Goal: Task Accomplishment & Management: Use online tool/utility

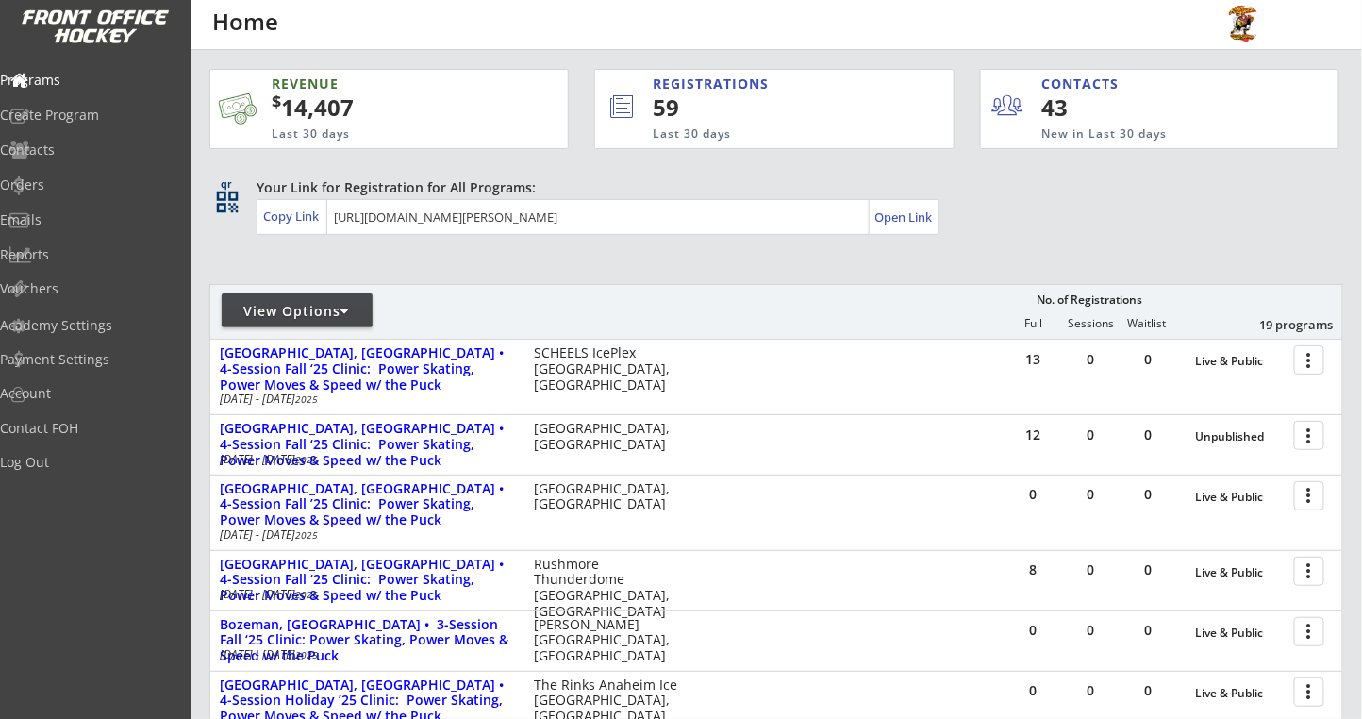
click at [353, 317] on div "View Options" at bounding box center [297, 311] width 151 height 19
select select ""Upcoming Programs""
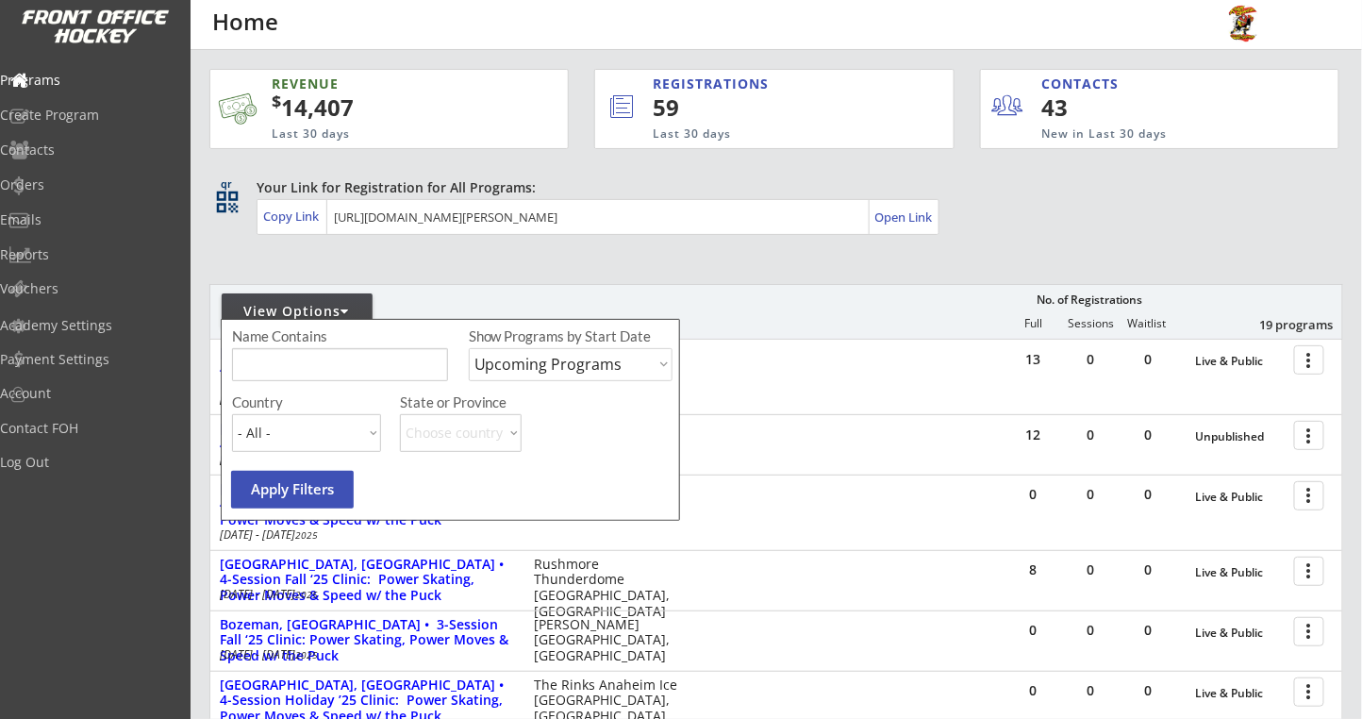
click at [274, 485] on button "Apply Filters" at bounding box center [292, 490] width 123 height 38
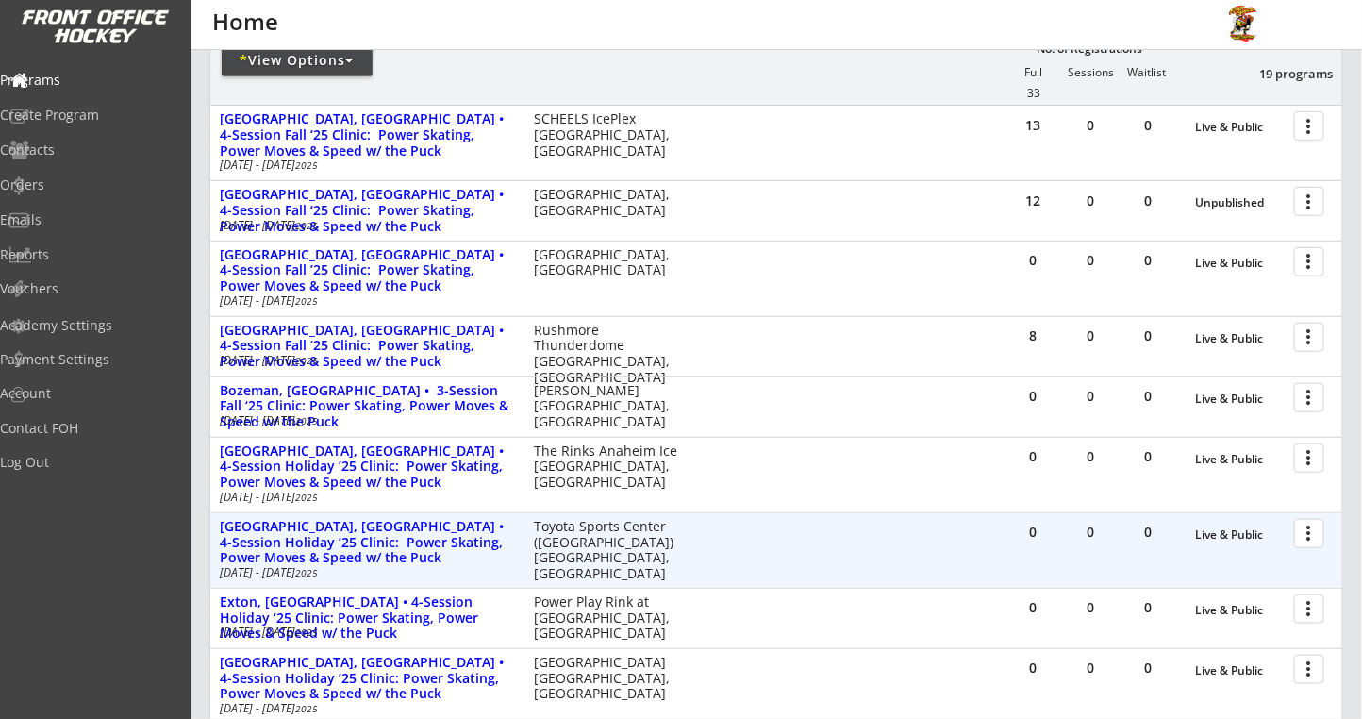
scroll to position [503, 0]
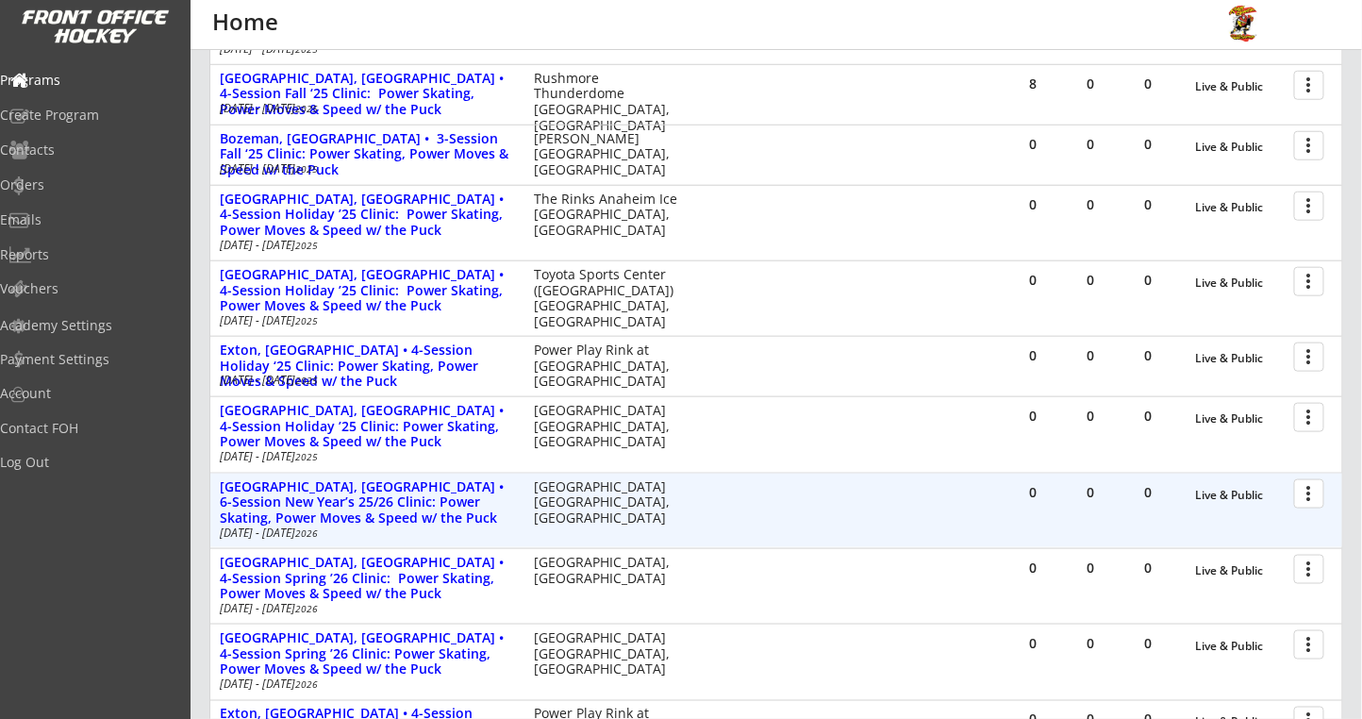
click at [1313, 493] on div at bounding box center [1312, 492] width 33 height 33
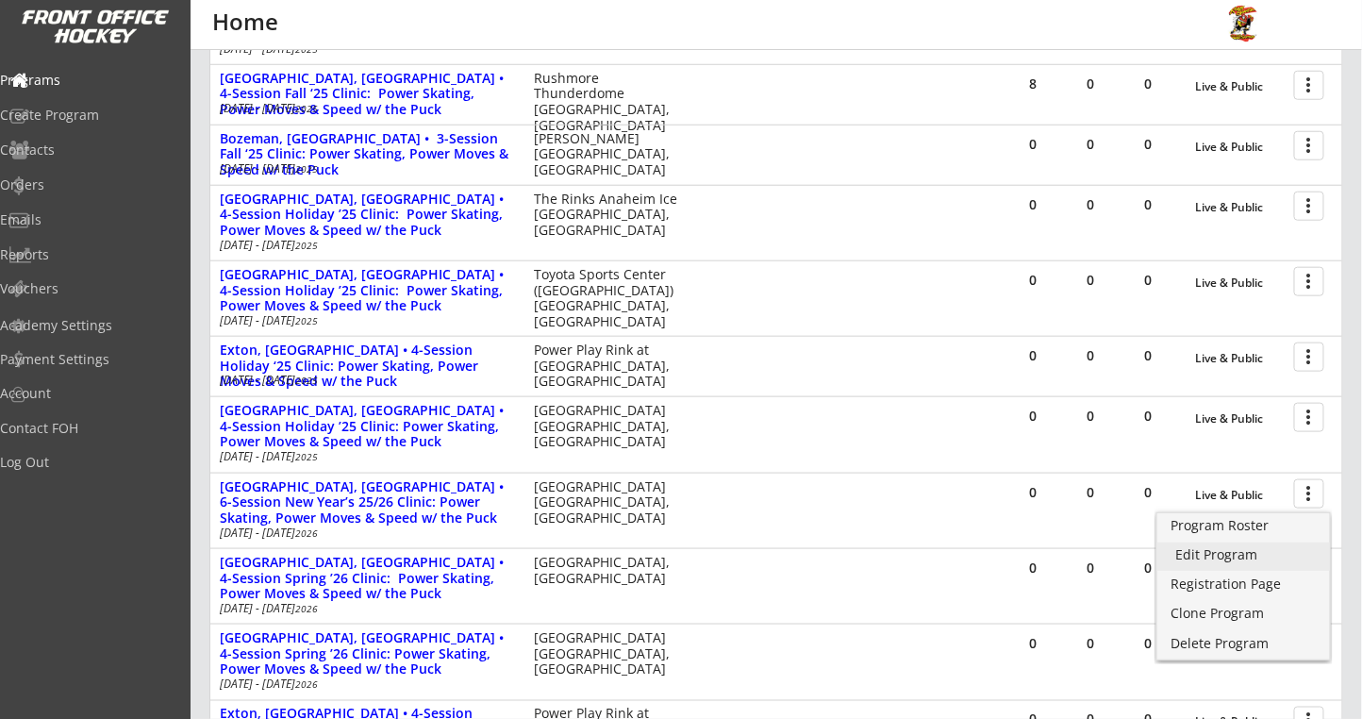
click at [1228, 554] on div "Edit Program" at bounding box center [1243, 554] width 135 height 13
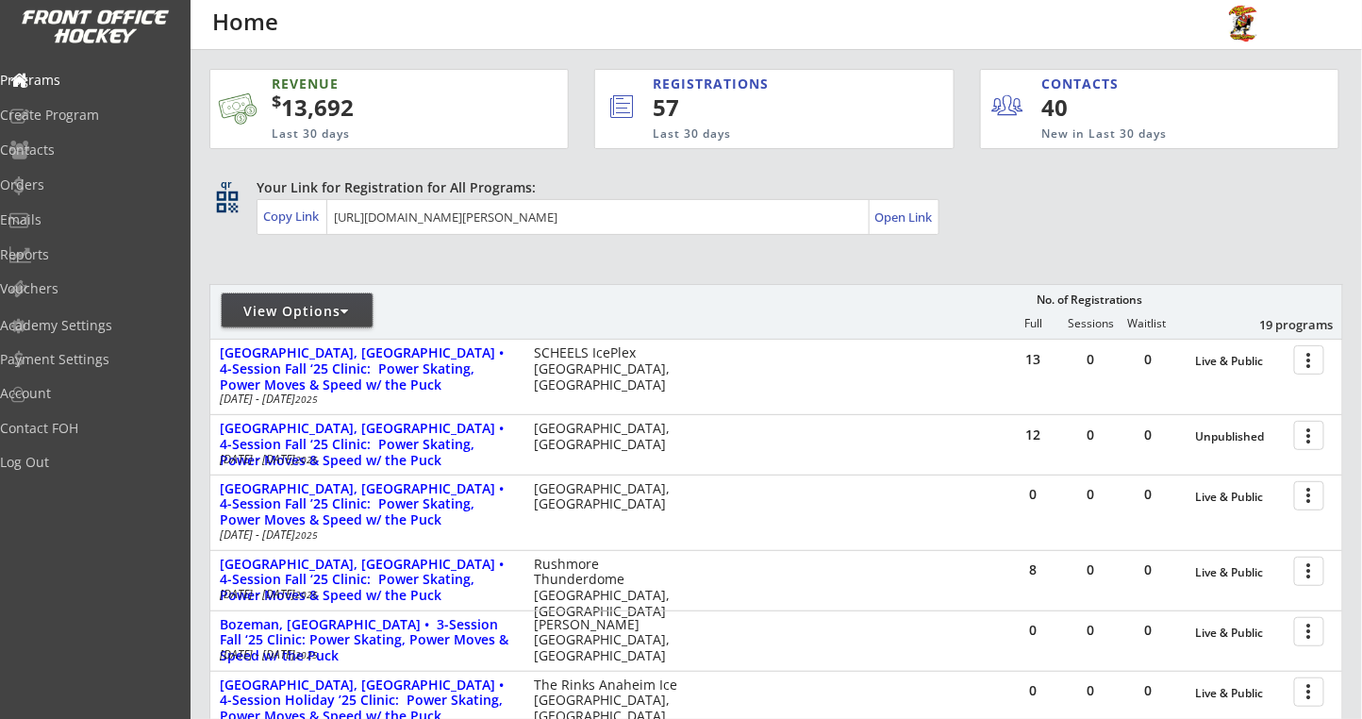
click at [335, 298] on div "View Options" at bounding box center [297, 310] width 151 height 34
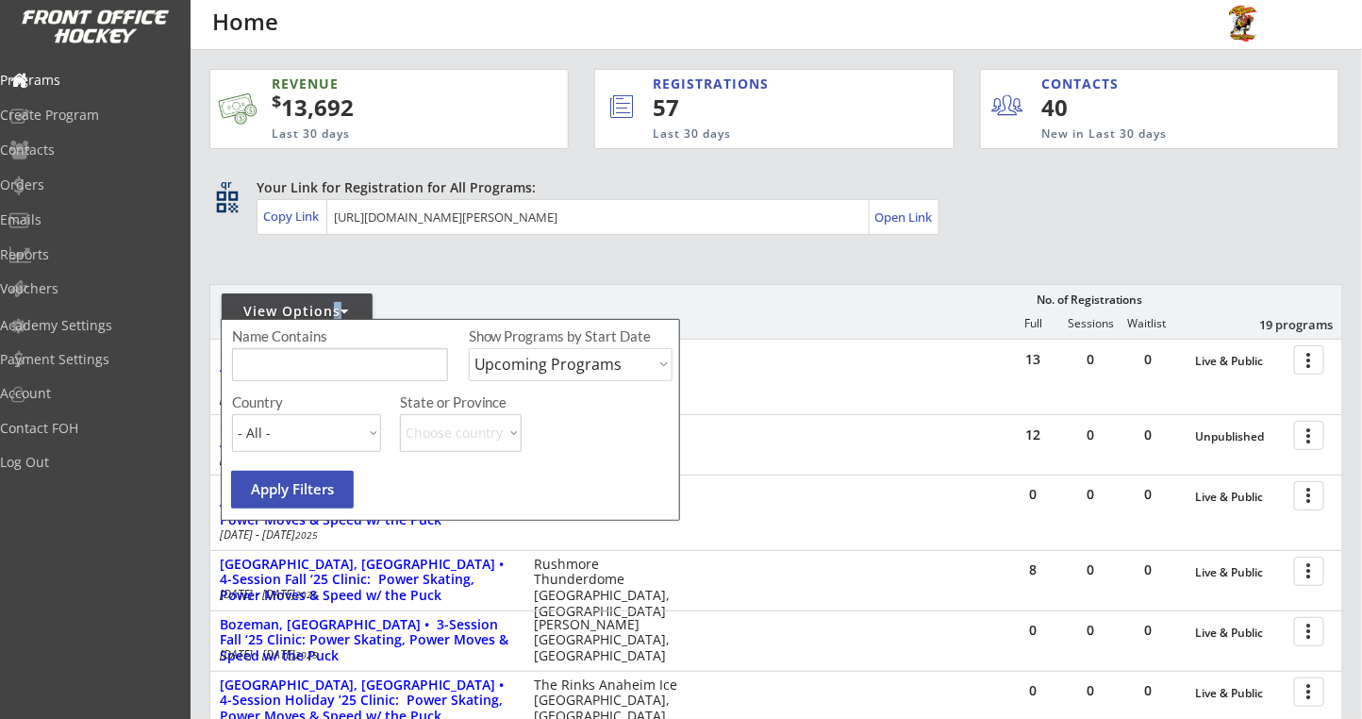
click at [542, 372] on select "Upcoming Programs Past Programs Specific Date Range" at bounding box center [571, 364] width 204 height 33
select select ""Past Programs""
click at [469, 348] on select "Upcoming Programs Past Programs Specific Date Range" at bounding box center [571, 364] width 204 height 33
click at [305, 488] on button "Apply Filters" at bounding box center [292, 490] width 123 height 38
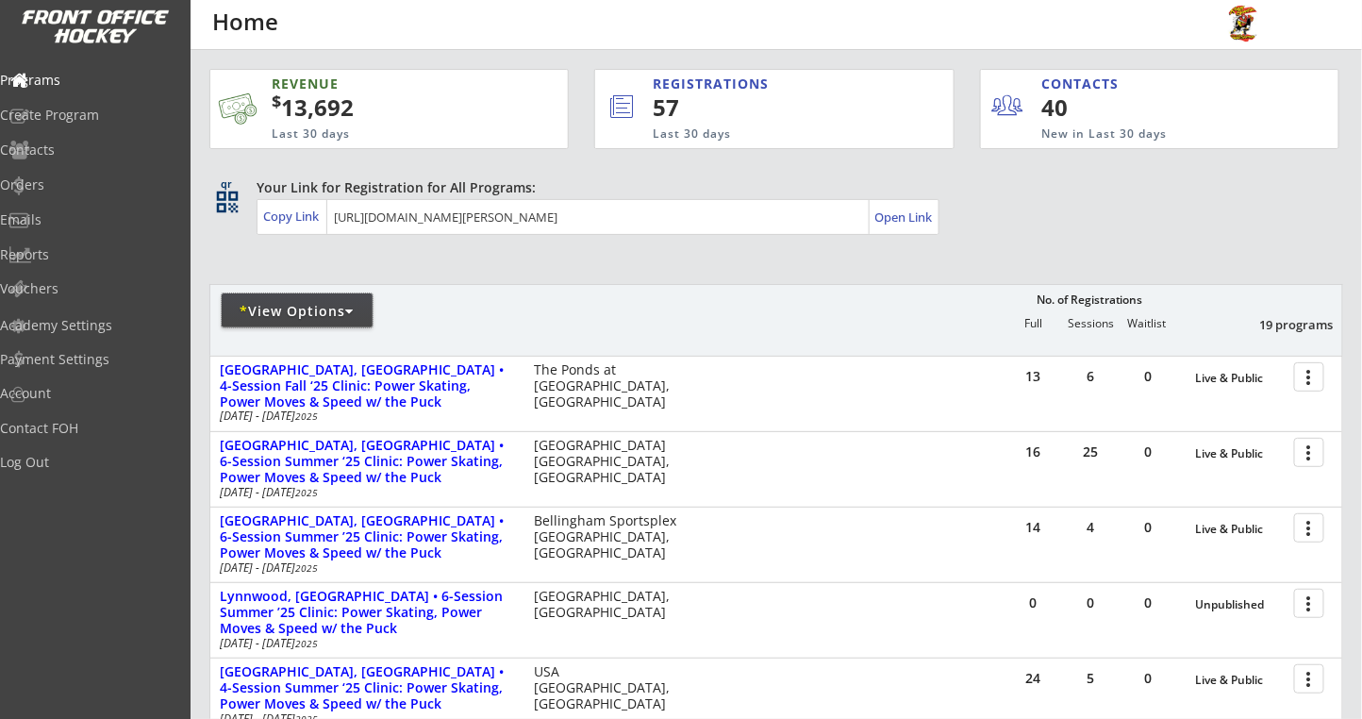
click at [335, 300] on div "* View Options" at bounding box center [297, 310] width 151 height 34
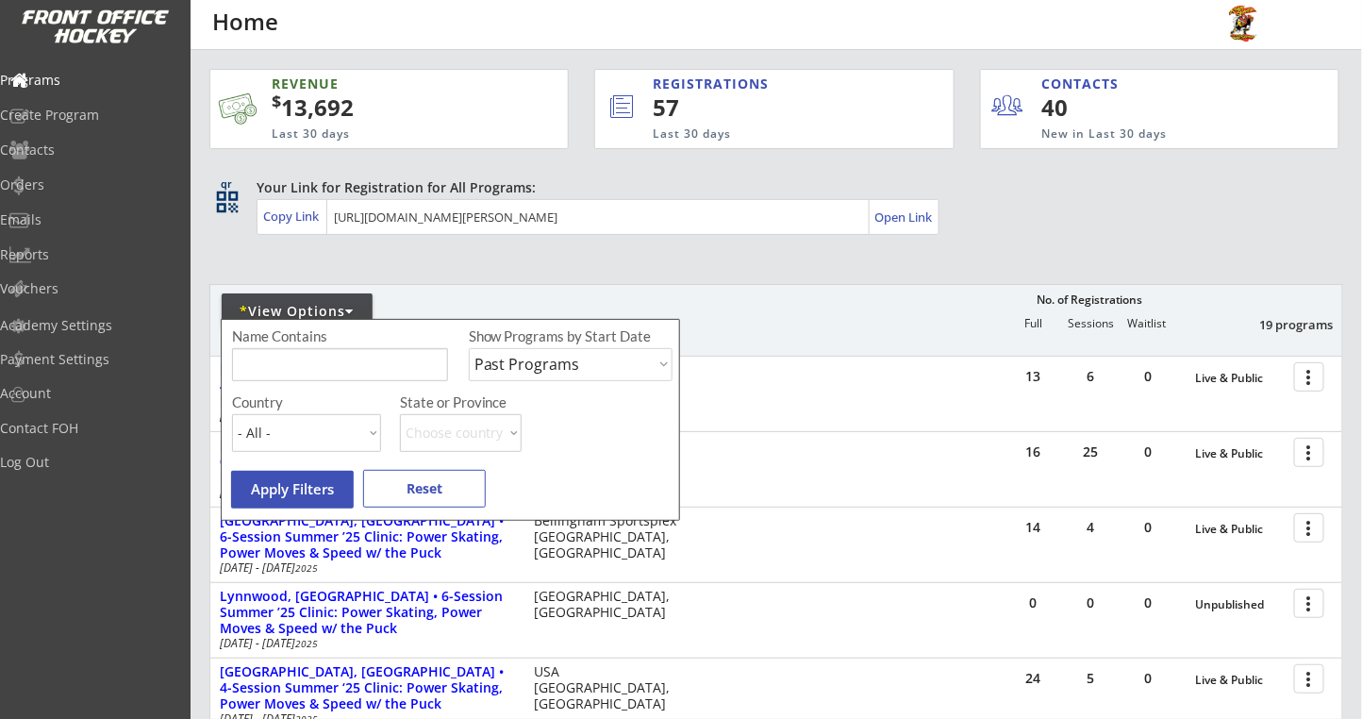
click at [291, 367] on input "input" at bounding box center [340, 364] width 216 height 33
type input "montclair"
click at [310, 492] on button "Apply Filters" at bounding box center [292, 490] width 123 height 38
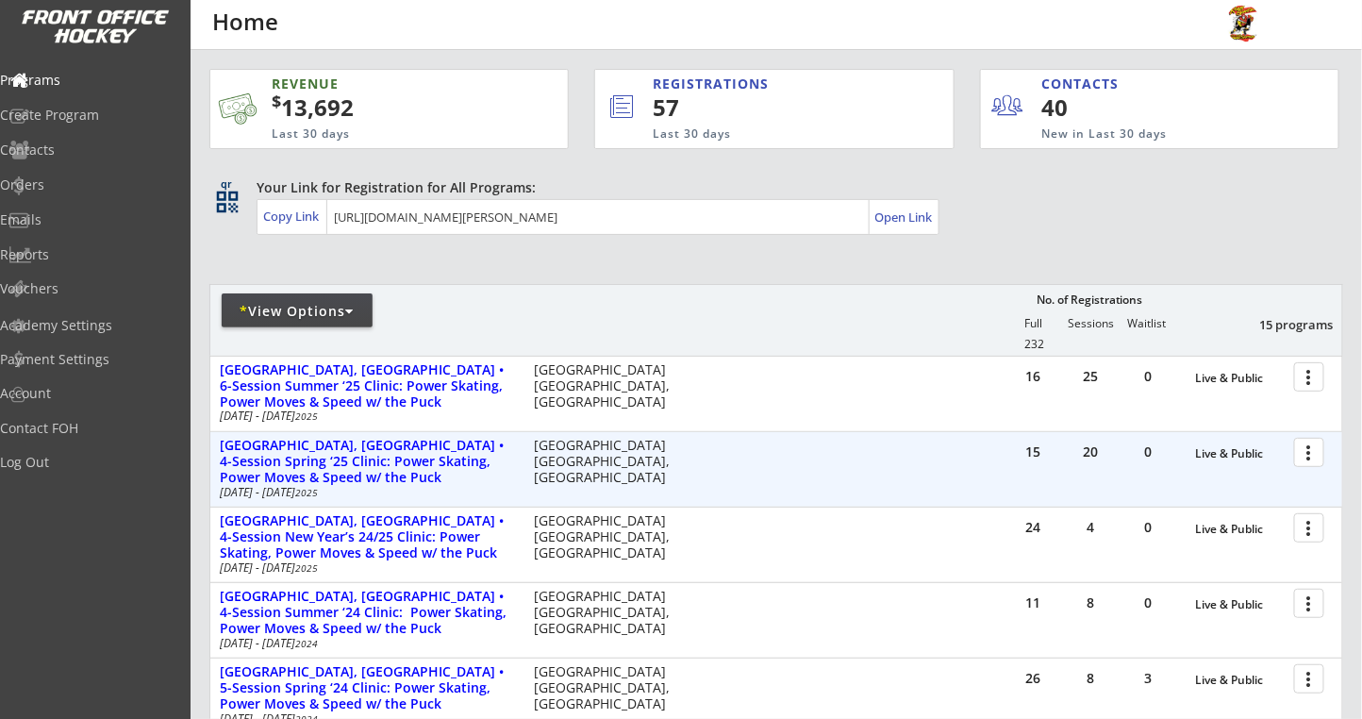
click at [1315, 453] on div at bounding box center [1312, 451] width 33 height 33
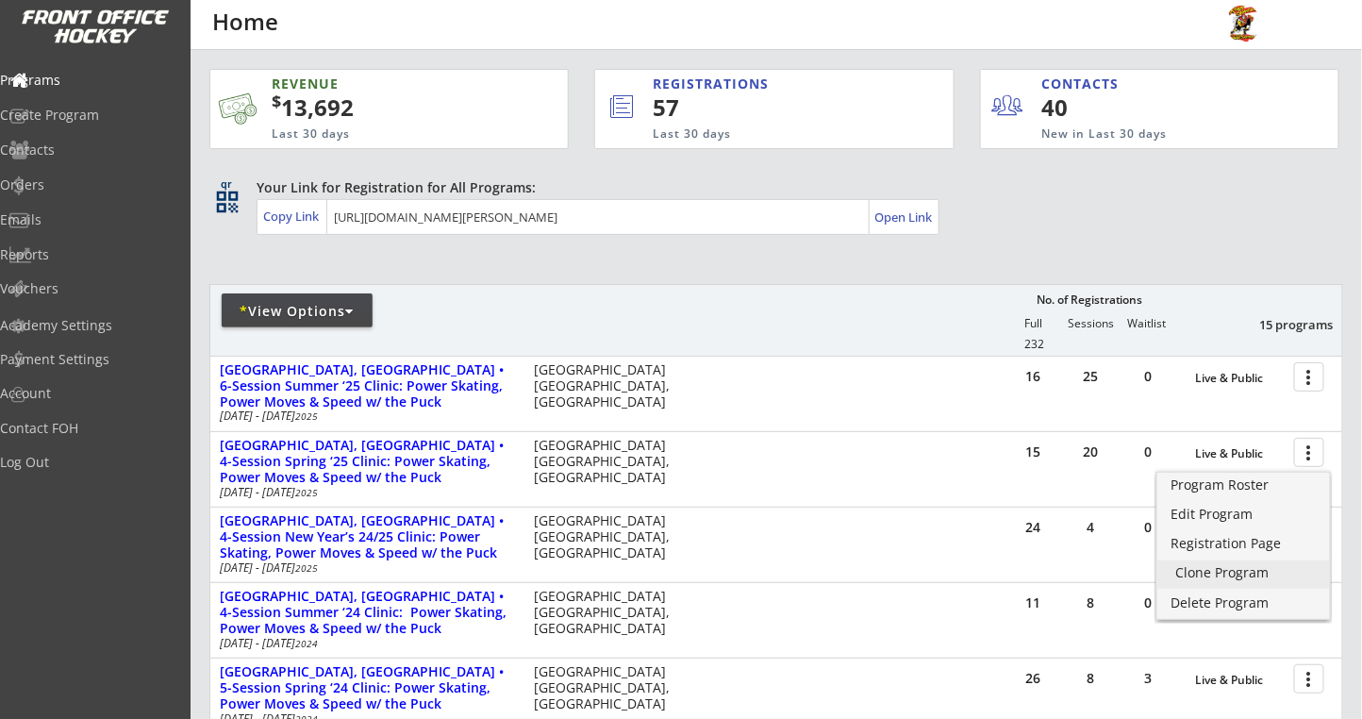
click at [1202, 569] on div "Clone Program" at bounding box center [1243, 572] width 135 height 13
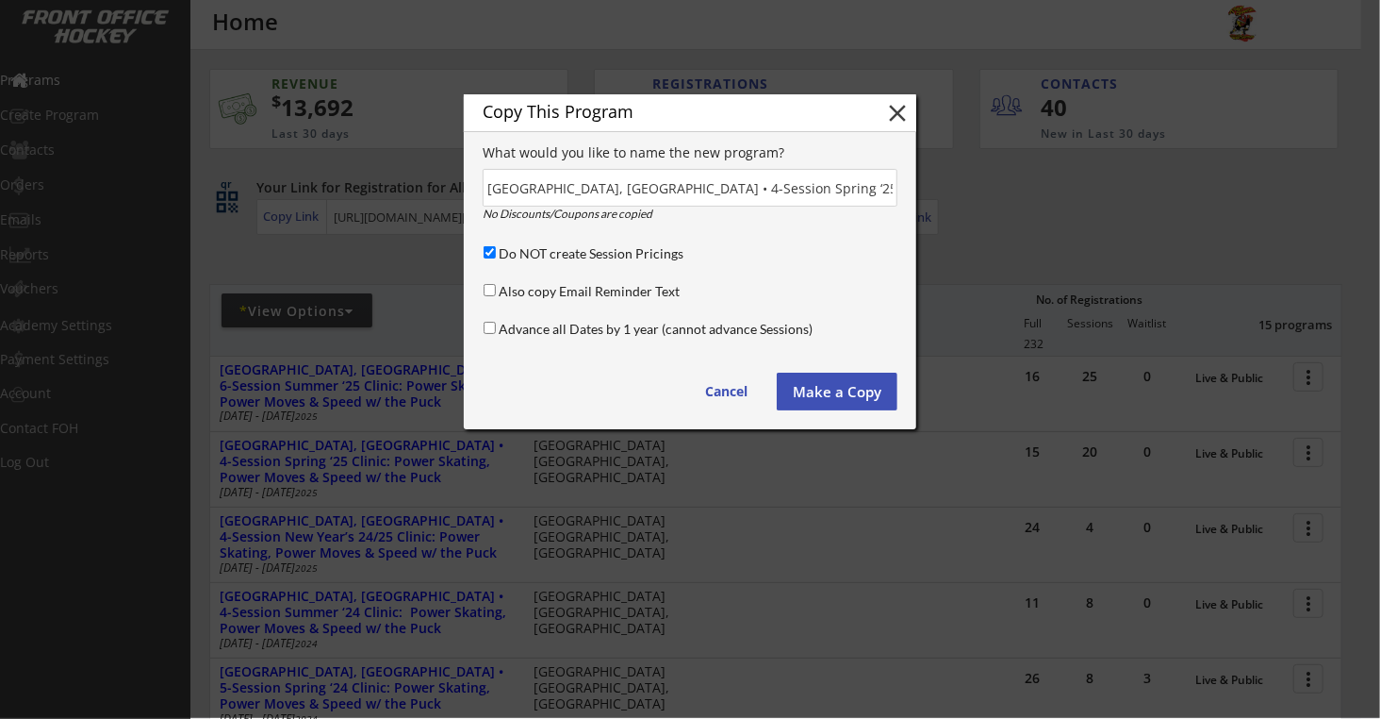
scroll to position [0, 201]
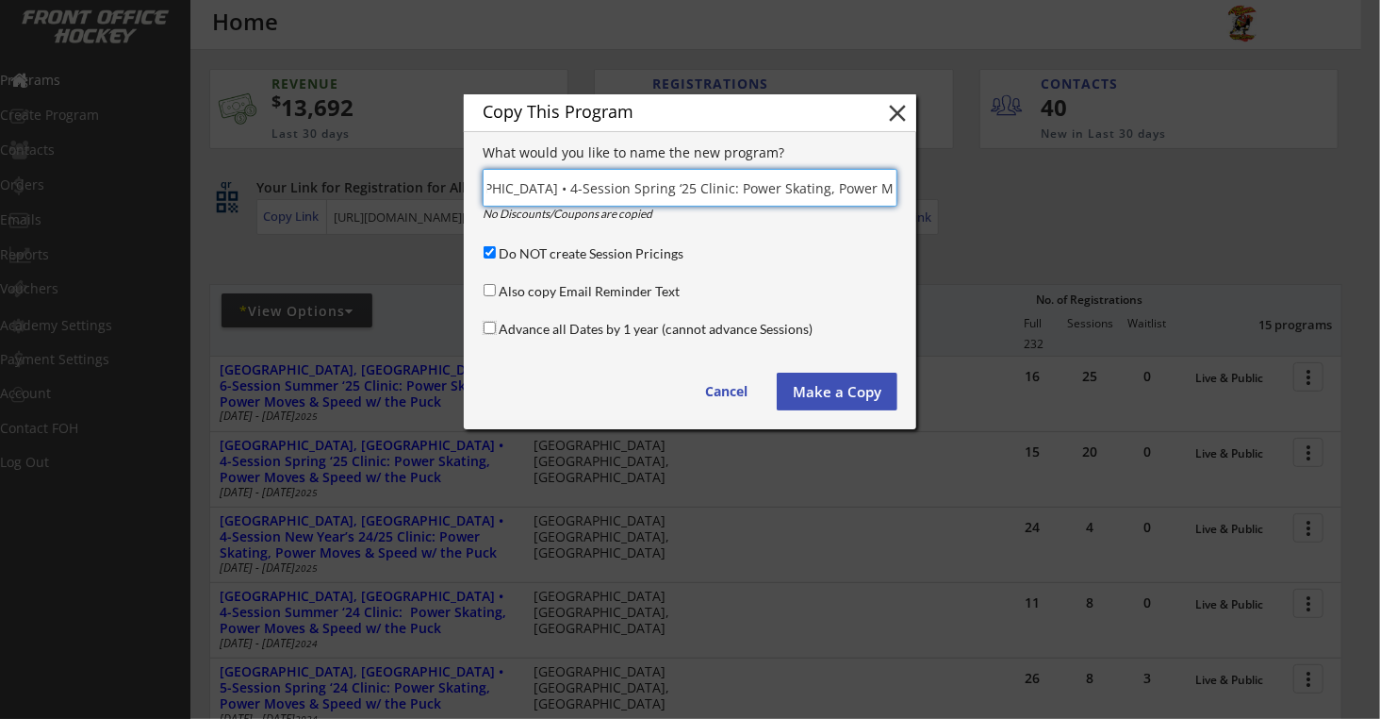
click at [490, 326] on input "Advance all Dates by 1 year (cannot advance Sessions)" at bounding box center [490, 328] width 12 height 12
checkbox input "true"
click at [699, 183] on input "input" at bounding box center [690, 188] width 415 height 38
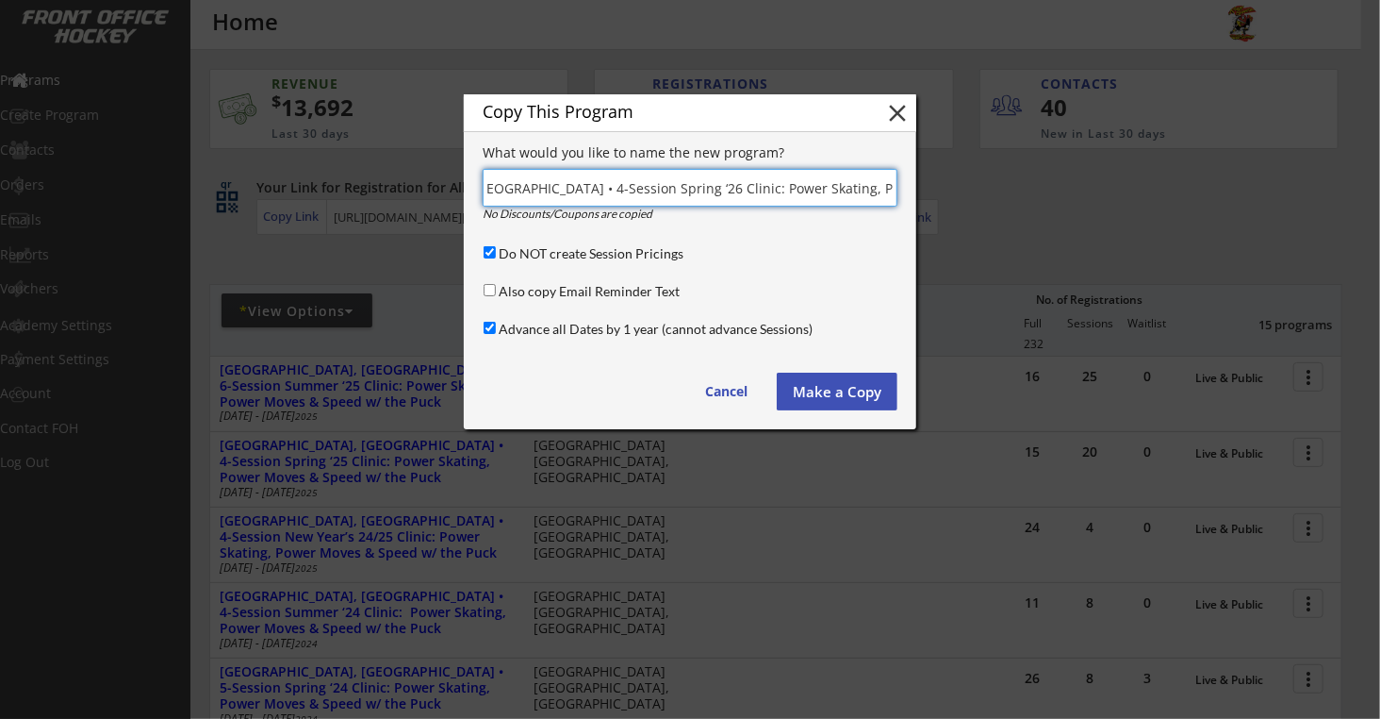
type input "Montclair, NJ • 4-Session Spring ‘26 Clinic: Power Skating, Power Moves & Speed…"
click at [802, 392] on button "Make a Copy" at bounding box center [837, 391] width 121 height 38
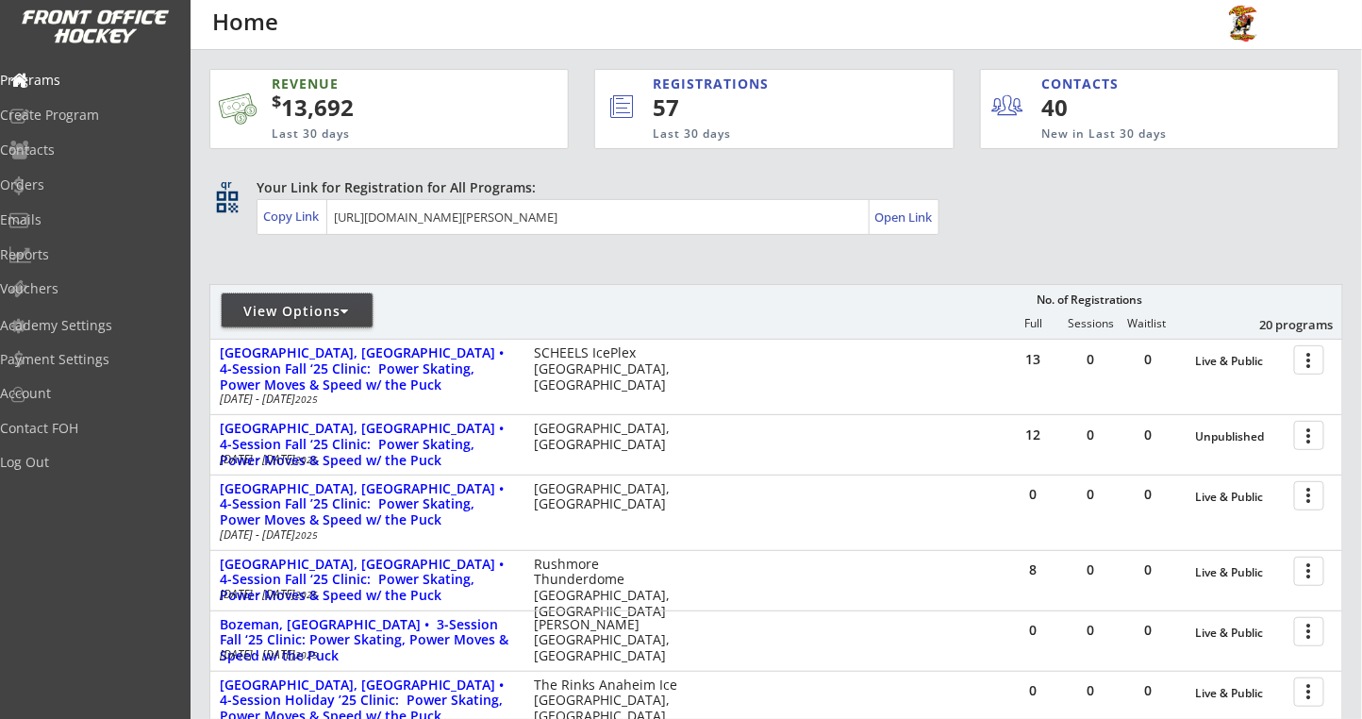
click at [338, 321] on div "View Options" at bounding box center [297, 310] width 151 height 34
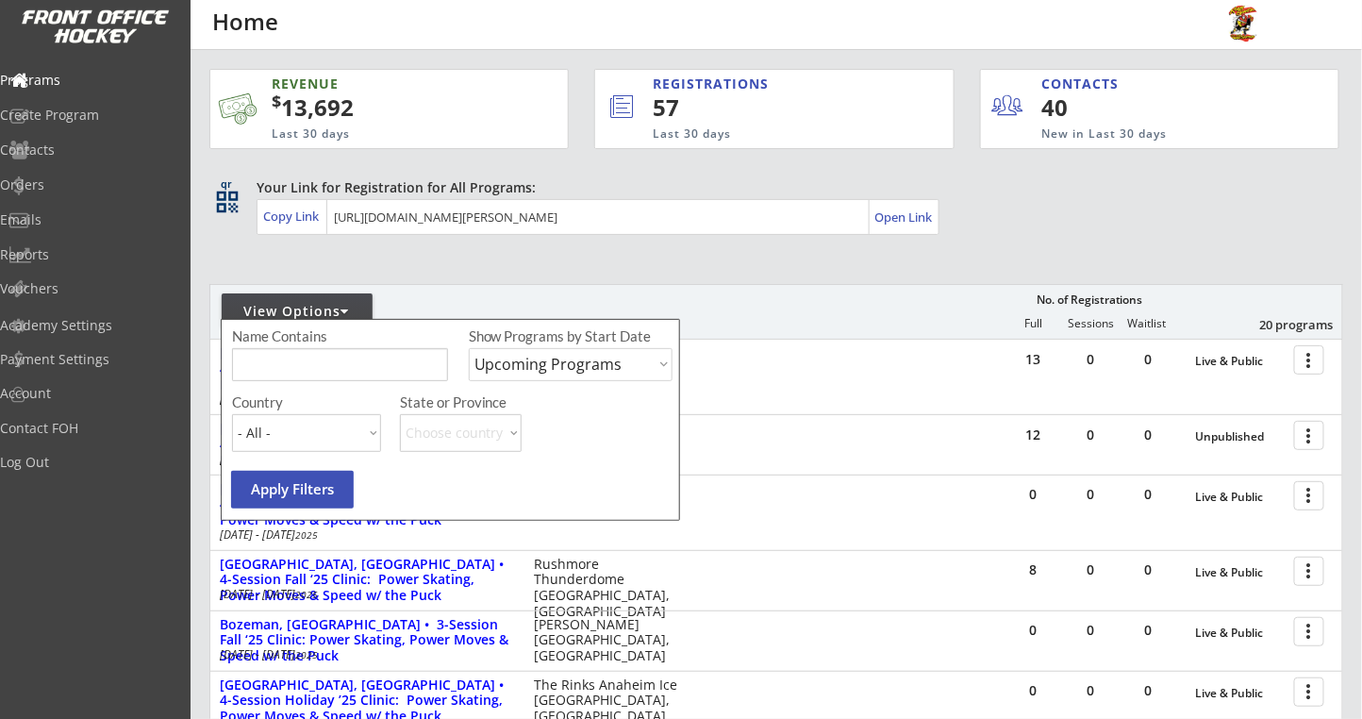
click at [515, 355] on select "Upcoming Programs Past Programs Specific Date Range" at bounding box center [571, 364] width 204 height 33
select select ""Past Programs""
click at [469, 348] on select "Upcoming Programs Past Programs Specific Date Range" at bounding box center [571, 364] width 204 height 33
click at [247, 482] on button "Apply Filters" at bounding box center [292, 490] width 123 height 38
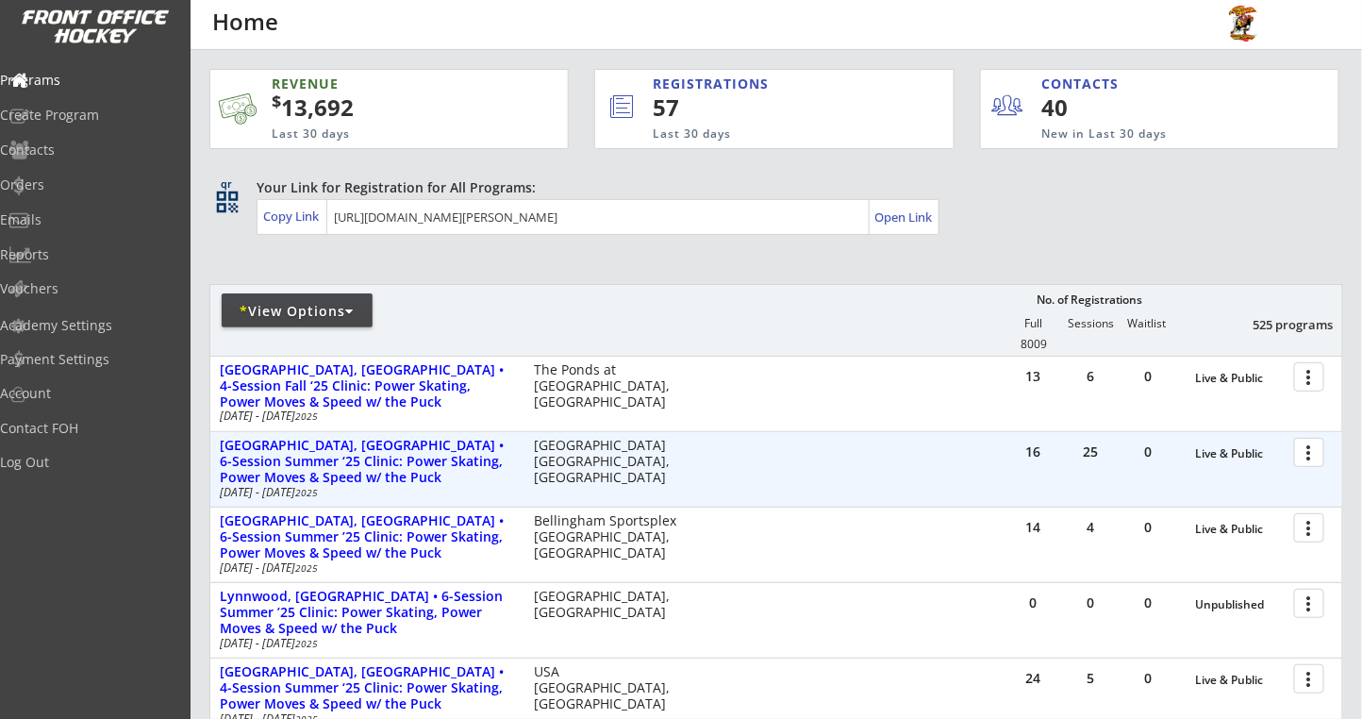
click at [1309, 454] on div at bounding box center [1312, 451] width 33 height 33
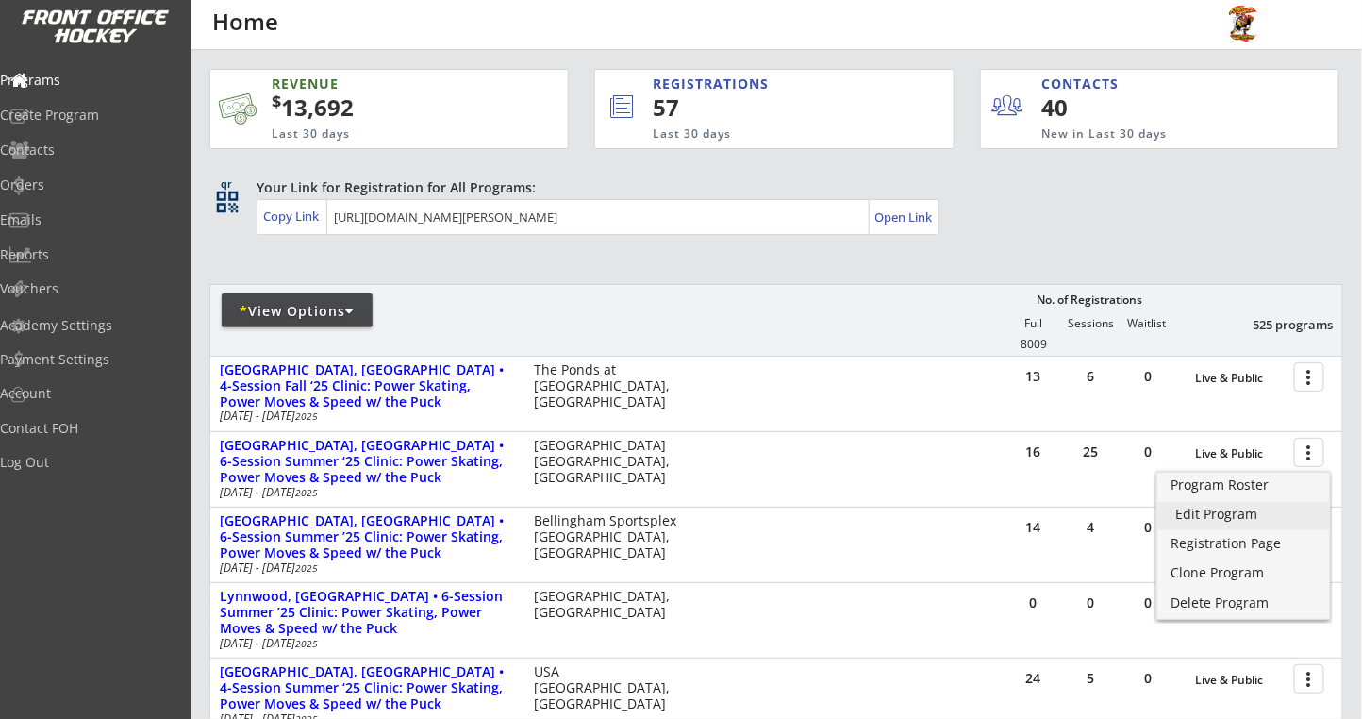
click at [1205, 520] on div "Edit Program" at bounding box center [1243, 513] width 135 height 13
